Goal: Obtain resource: Obtain resource

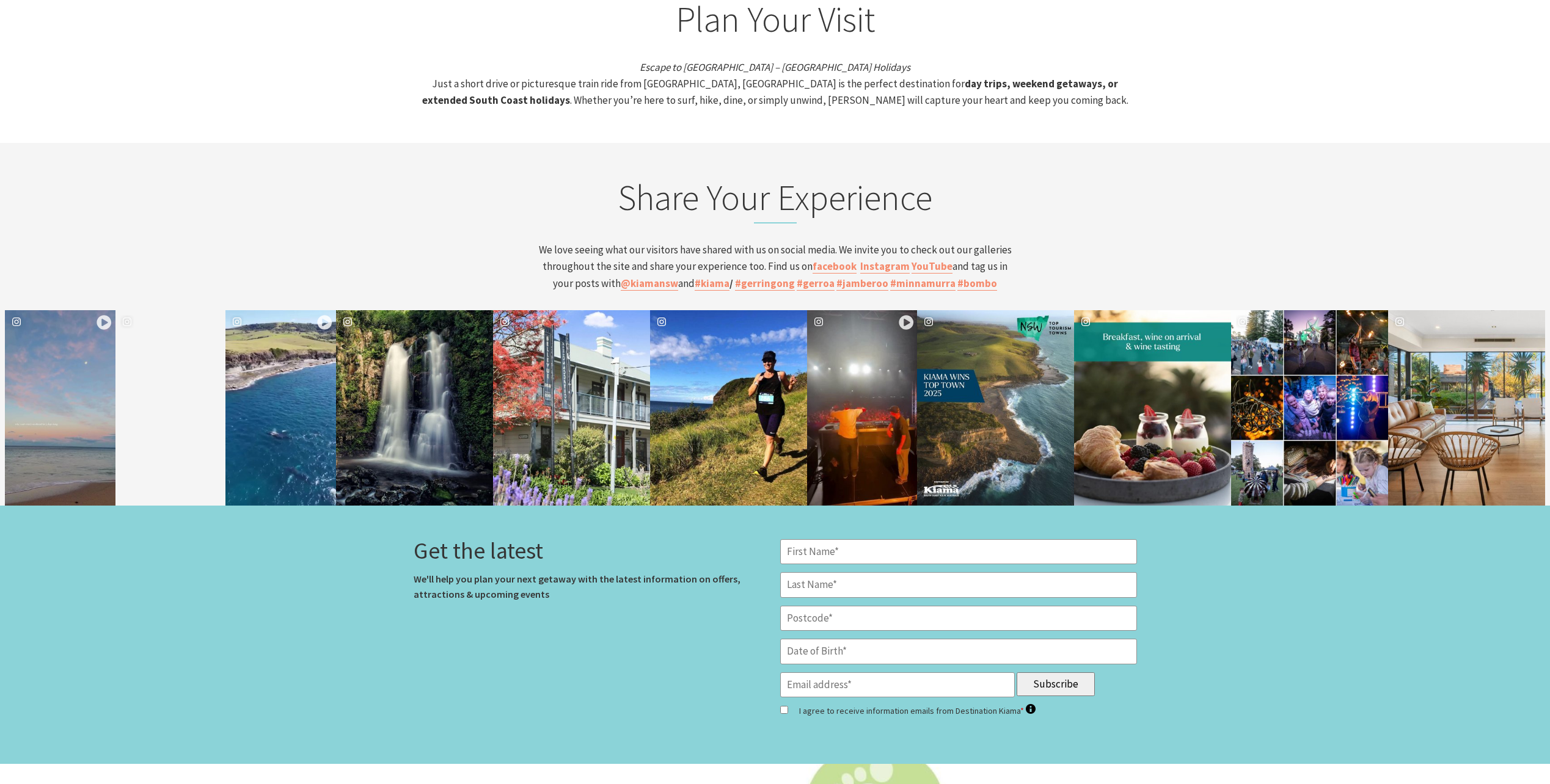
scroll to position [5206, 0]
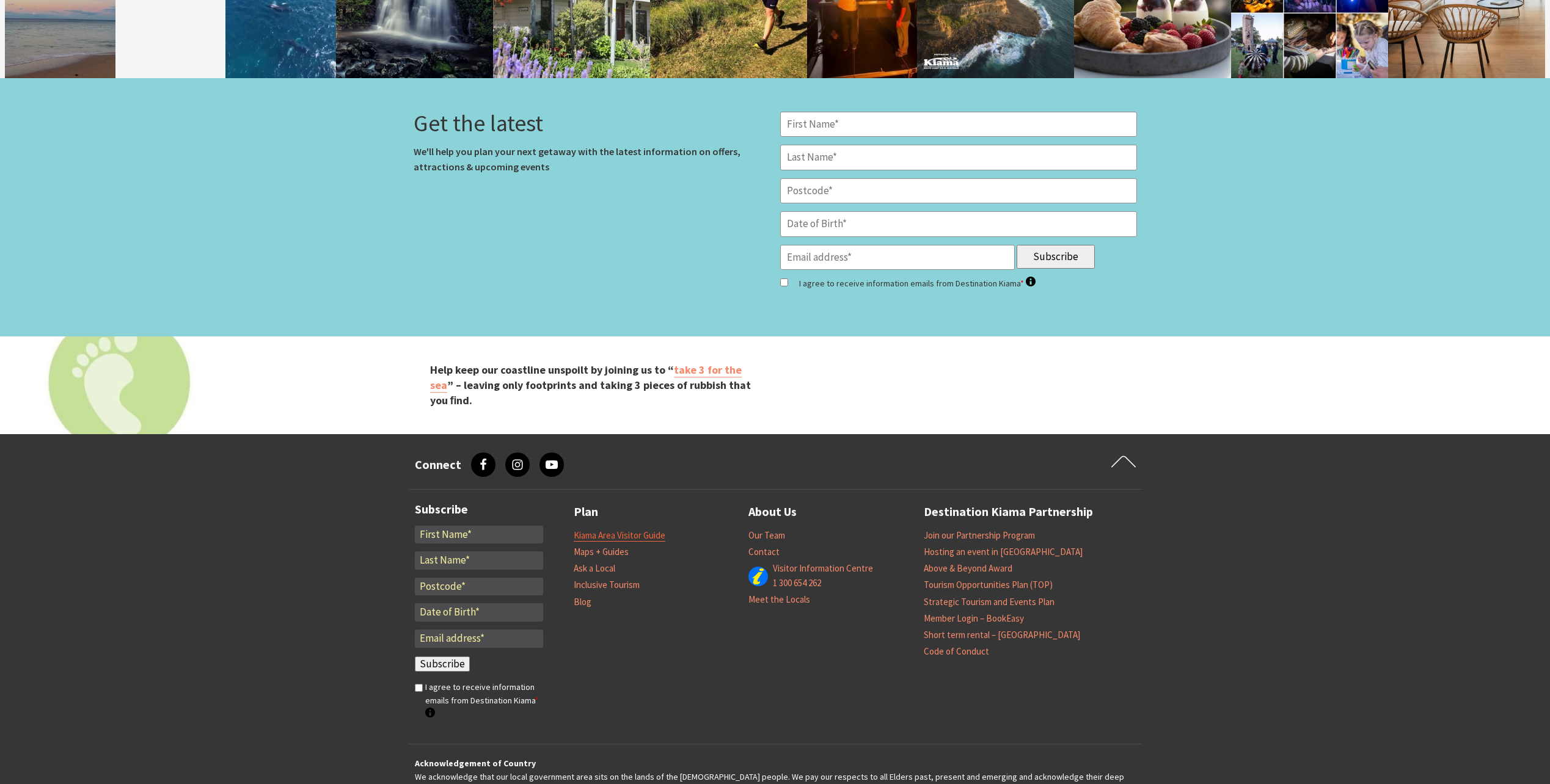
click at [615, 530] on link "Kiama Area Visitor Guide" at bounding box center [619, 536] width 91 height 12
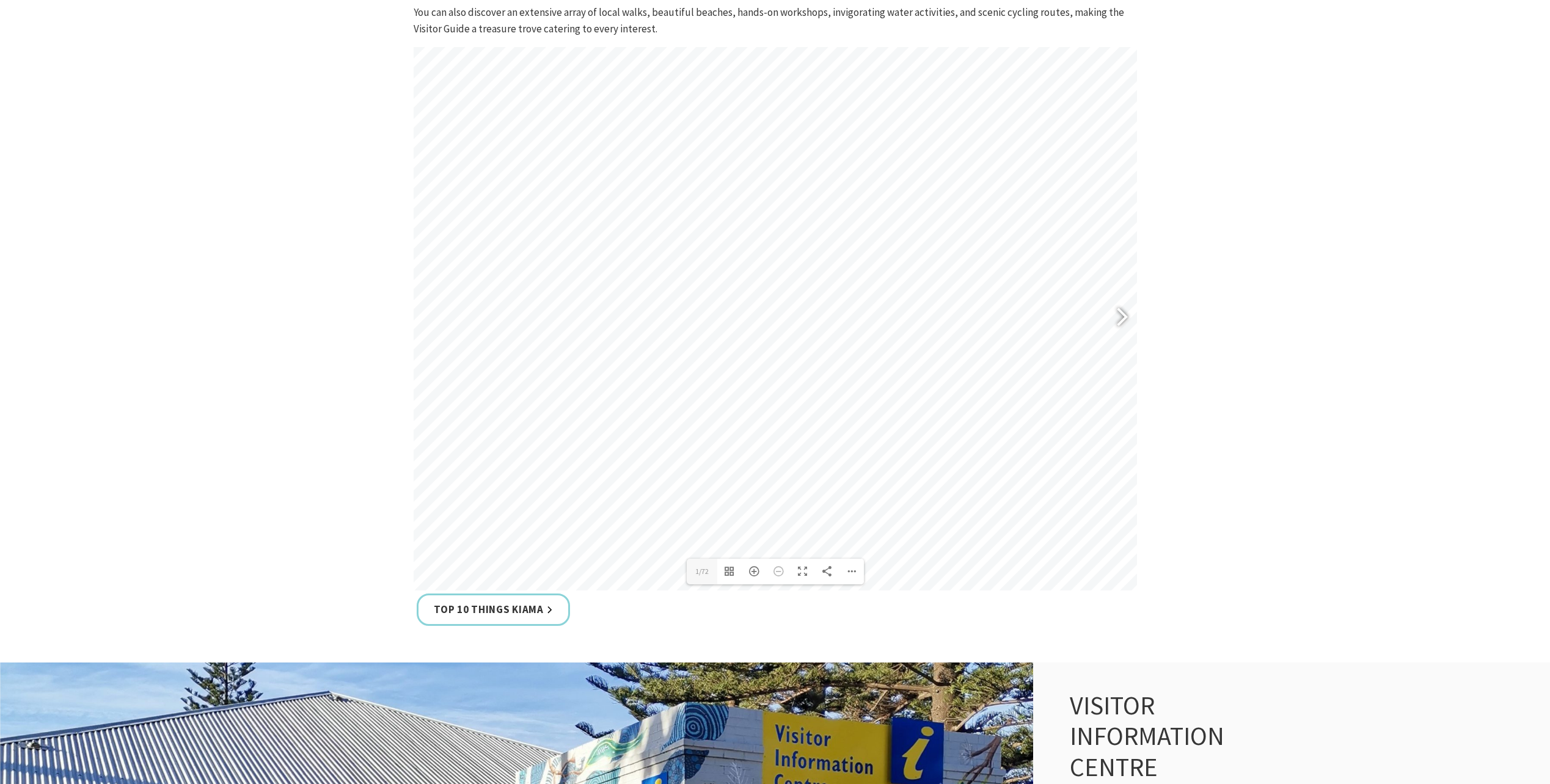
scroll to position [733, 0]
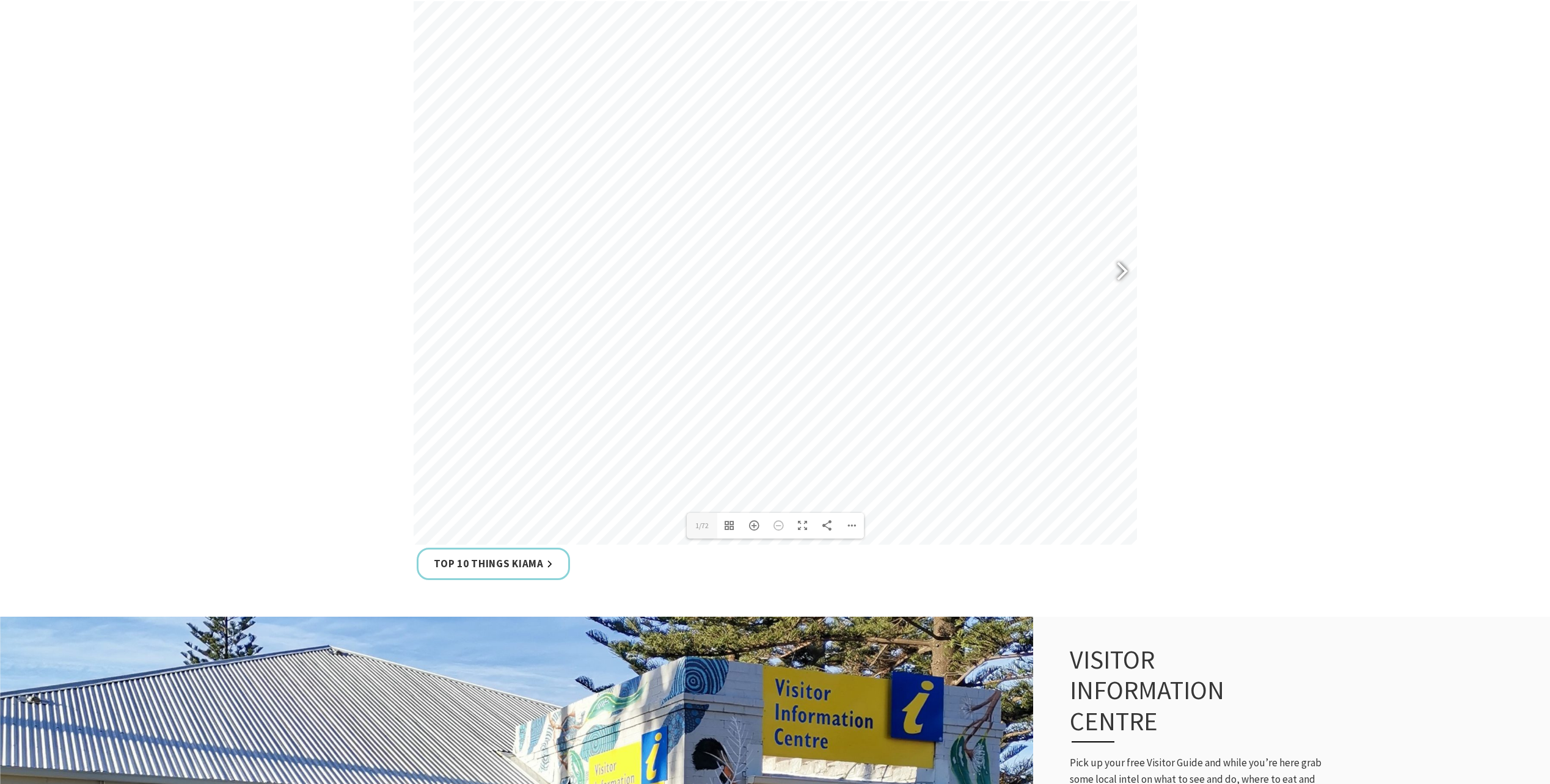
click at [1123, 268] on div at bounding box center [1117, 272] width 28 height 44
click at [1124, 268] on div at bounding box center [1117, 272] width 28 height 44
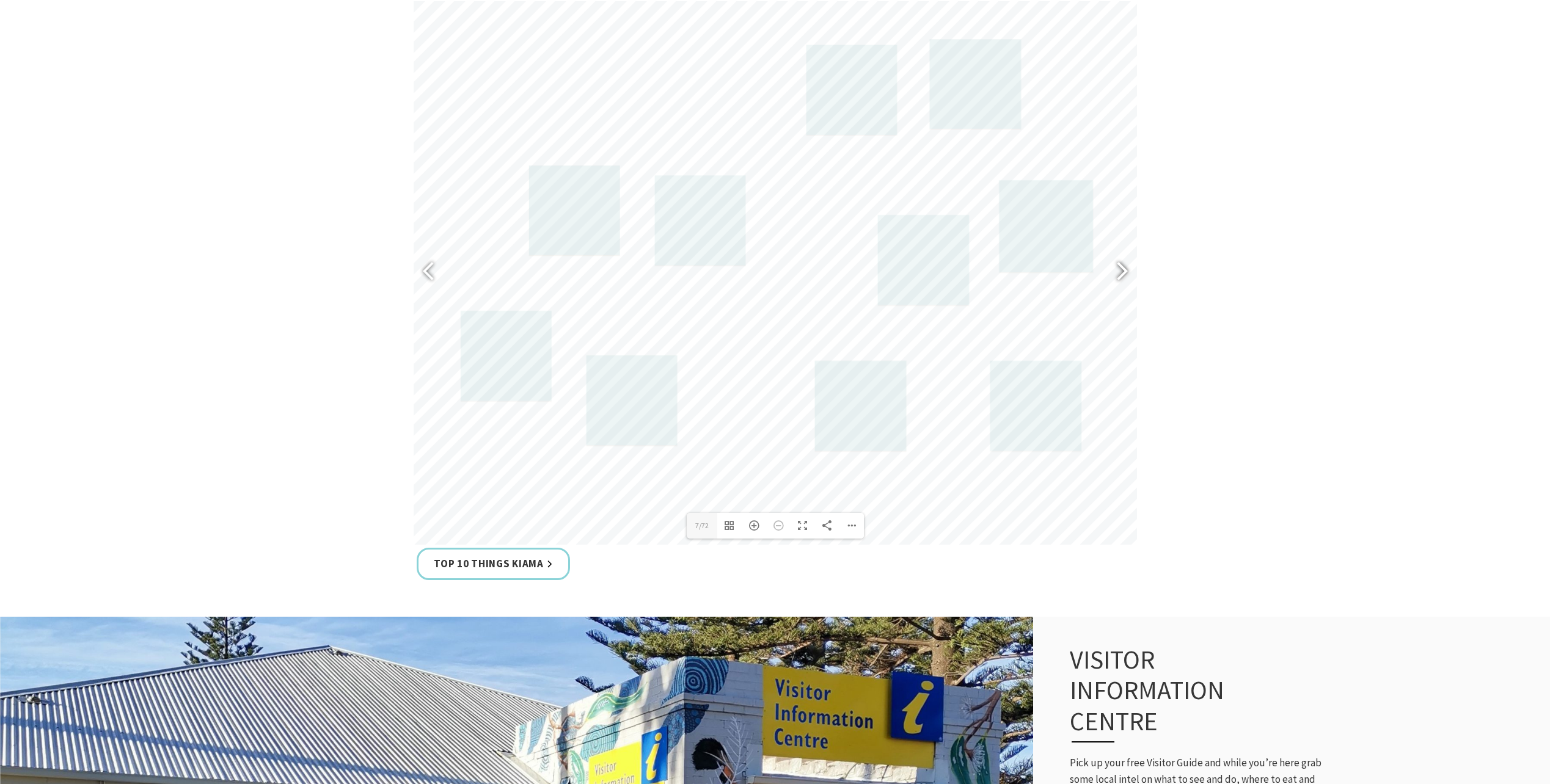
click at [1124, 269] on div at bounding box center [1117, 272] width 28 height 44
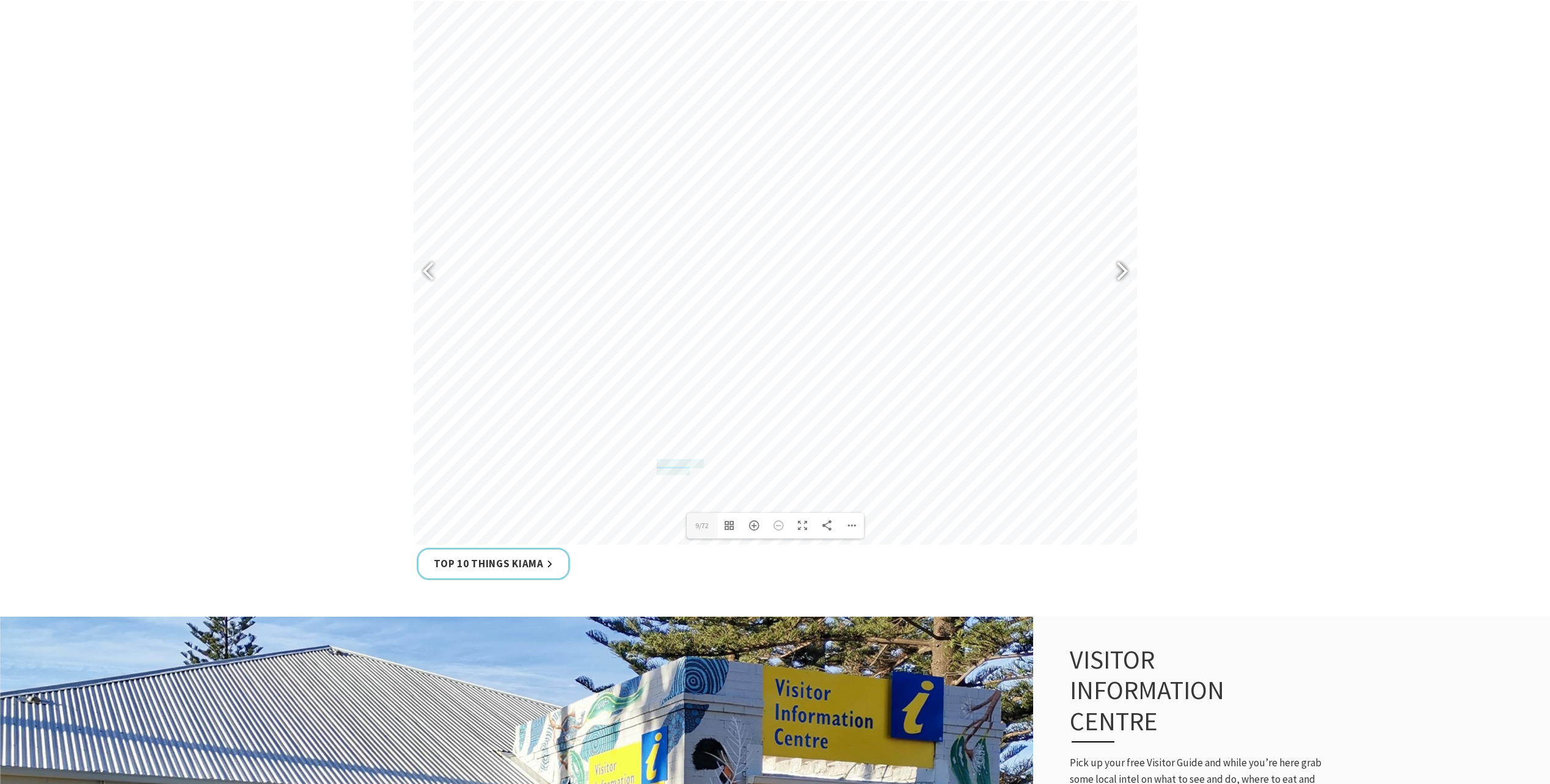
click at [1124, 269] on div at bounding box center [1117, 272] width 28 height 44
click at [1120, 267] on div at bounding box center [1117, 272] width 28 height 44
click at [1121, 268] on div at bounding box center [1117, 272] width 28 height 44
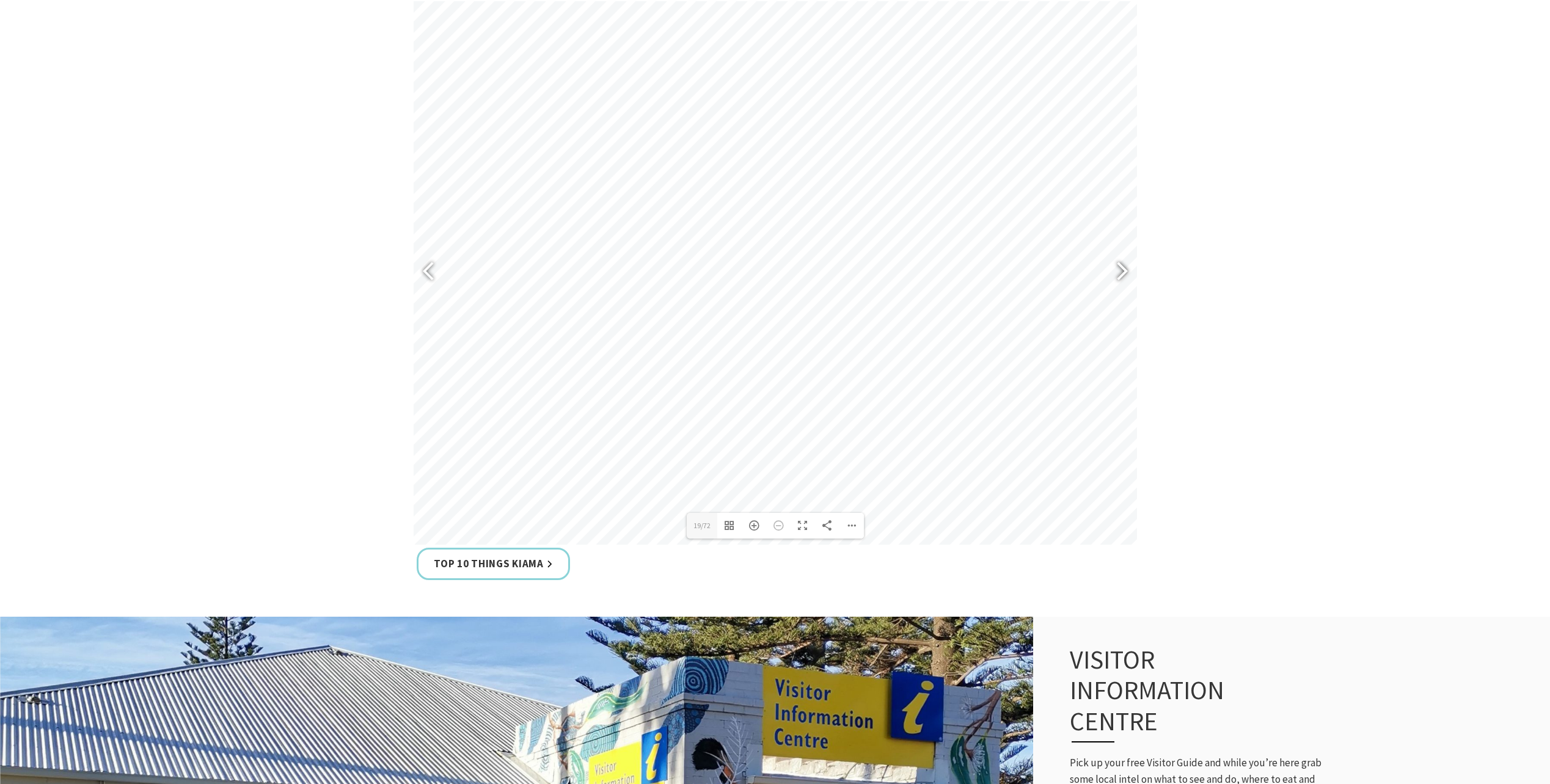
click at [1124, 268] on div at bounding box center [1117, 272] width 28 height 44
click at [1124, 271] on div at bounding box center [1117, 272] width 28 height 44
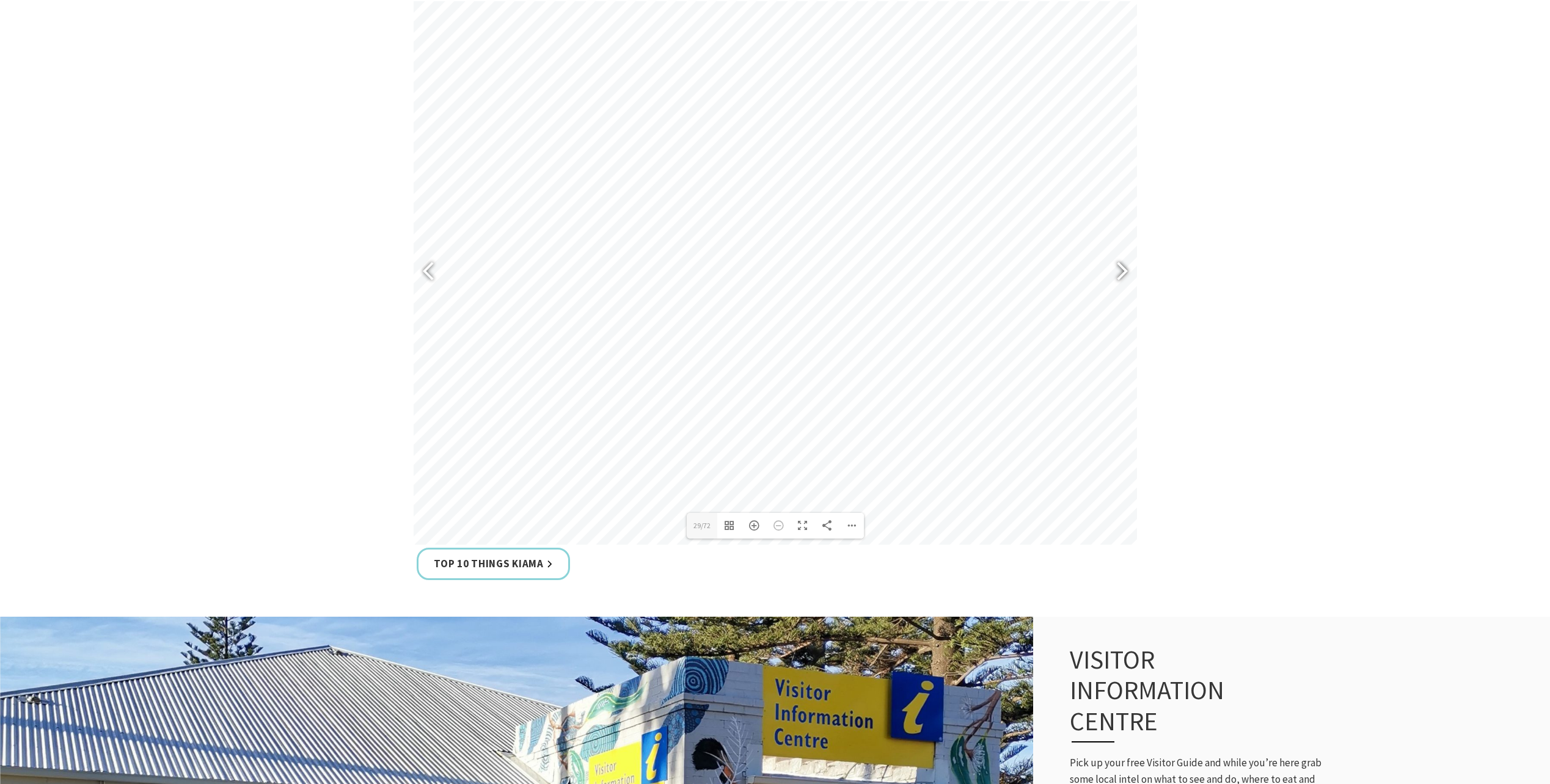
click at [1124, 271] on div at bounding box center [1117, 272] width 28 height 44
click at [1122, 270] on div at bounding box center [1117, 272] width 28 height 44
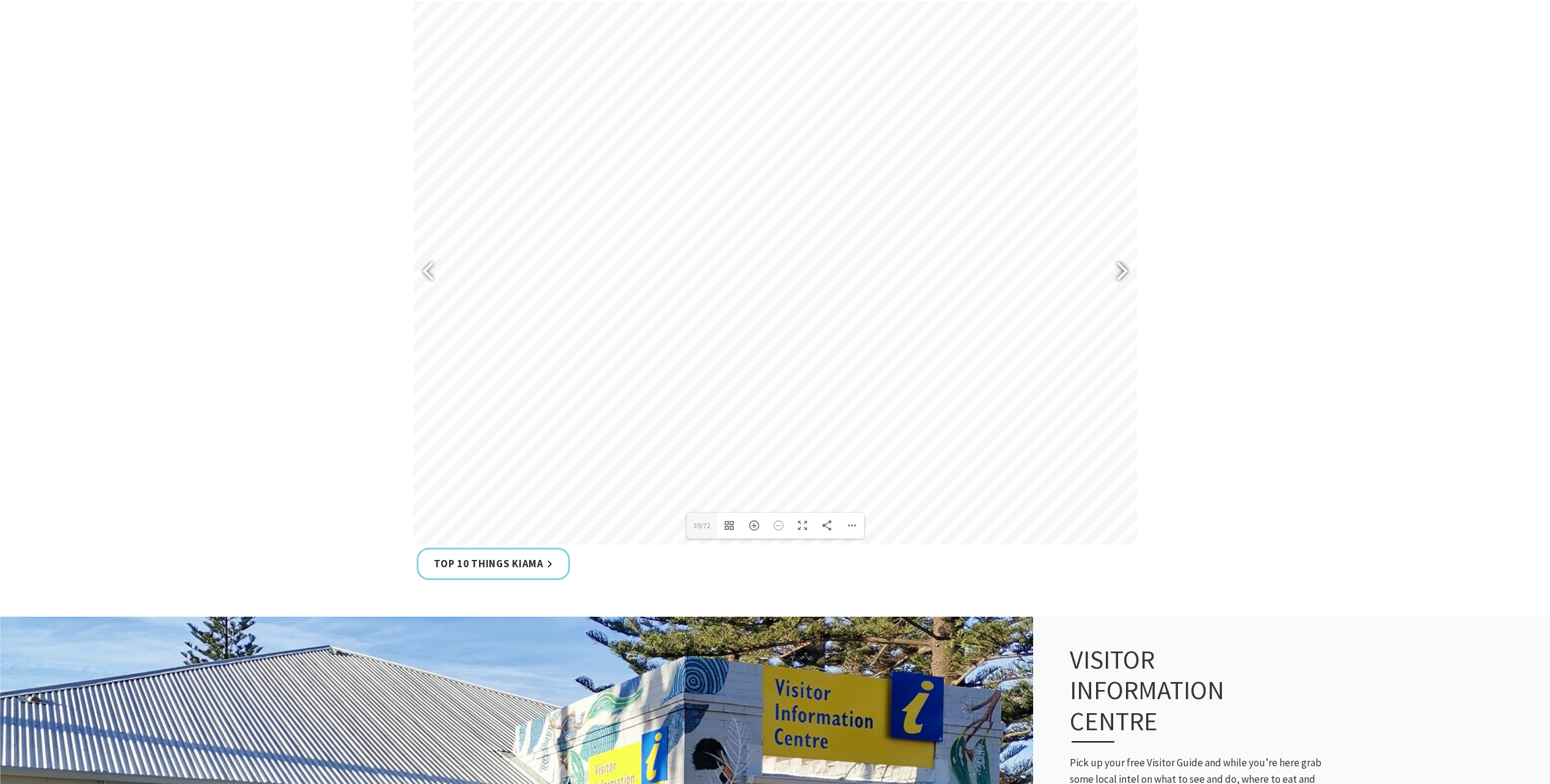
click at [1122, 270] on div at bounding box center [1117, 272] width 28 height 44
click at [1118, 268] on div at bounding box center [1117, 272] width 28 height 44
click at [1118, 270] on div at bounding box center [1117, 272] width 28 height 44
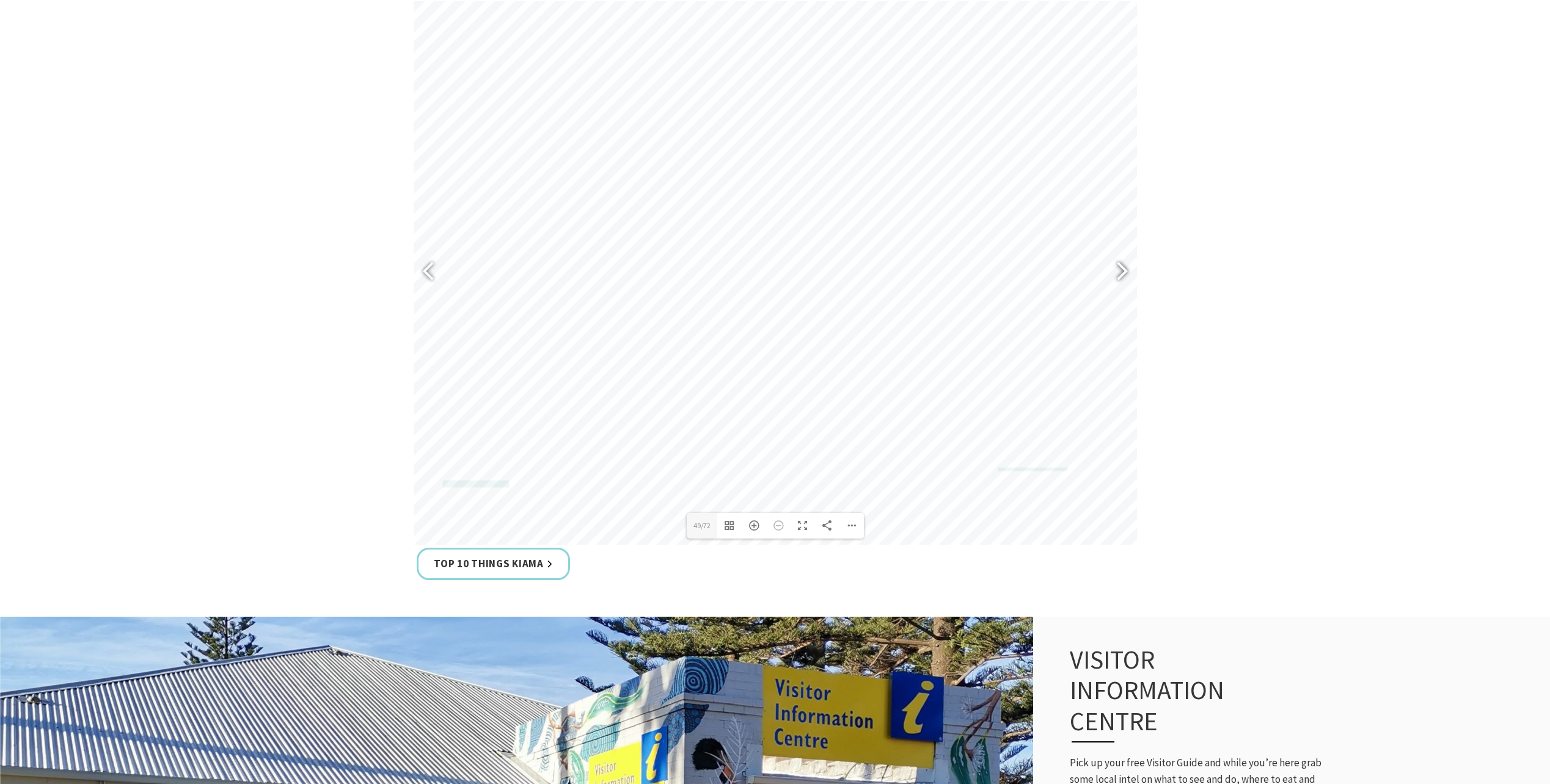
click at [1118, 270] on div at bounding box center [1117, 272] width 28 height 44
type input "55"
click at [1227, 244] on section "The 2025 Kiama Visitor Guide is the must-have handbook for visitors, highlighti…" at bounding box center [775, 236] width 1550 height 762
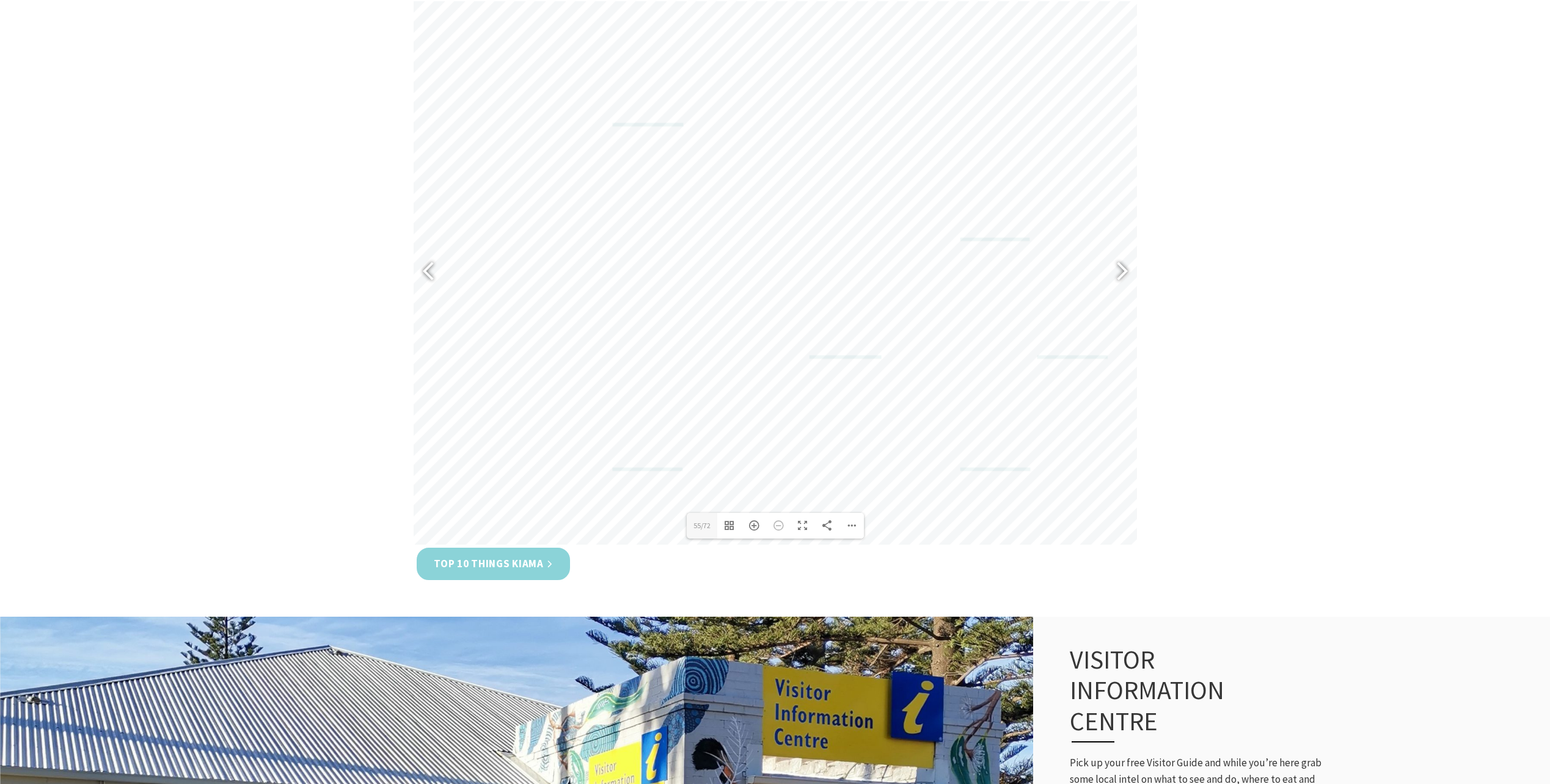
click at [481, 563] on link "Top 10 Things Kiama" at bounding box center [494, 564] width 153 height 32
